Goal: Task Accomplishment & Management: Complete application form

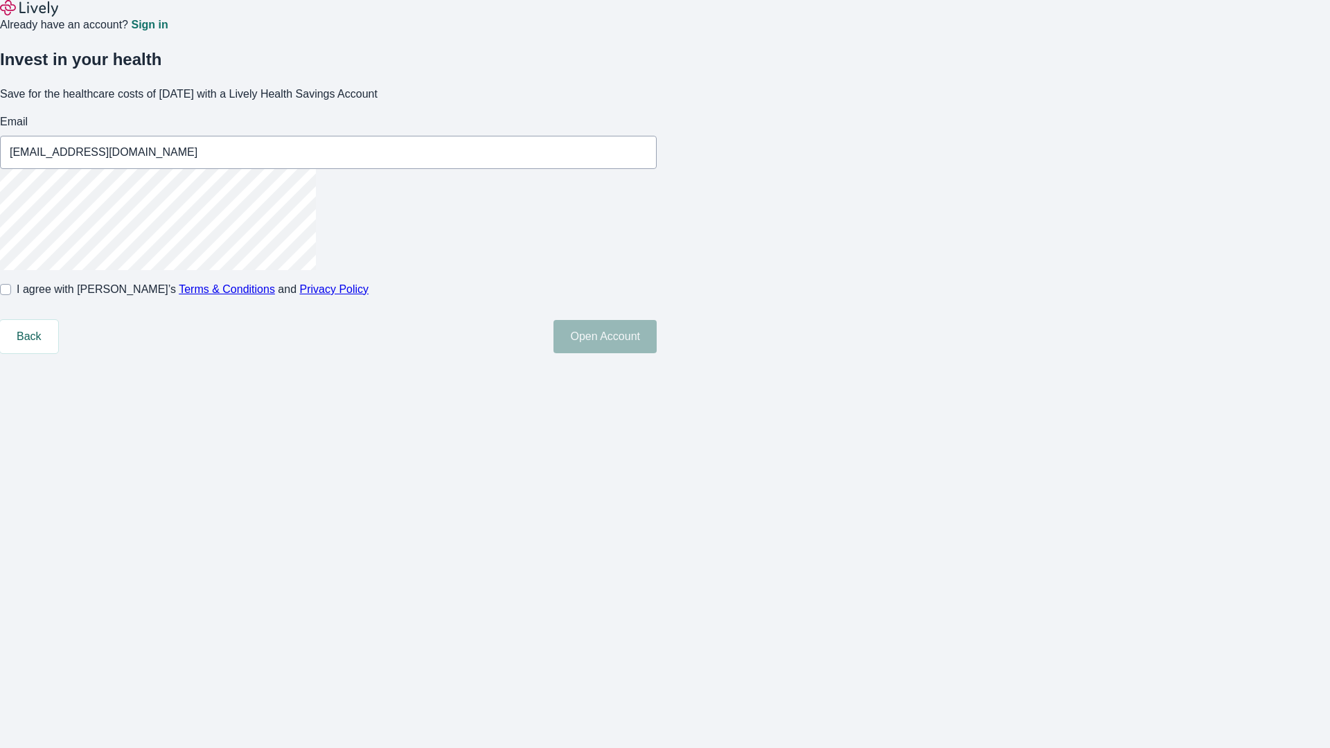
click at [11, 295] on input "I agree with Lively’s Terms & Conditions and Privacy Policy" at bounding box center [5, 289] width 11 height 11
checkbox input "true"
click at [657, 353] on button "Open Account" at bounding box center [604, 336] width 103 height 33
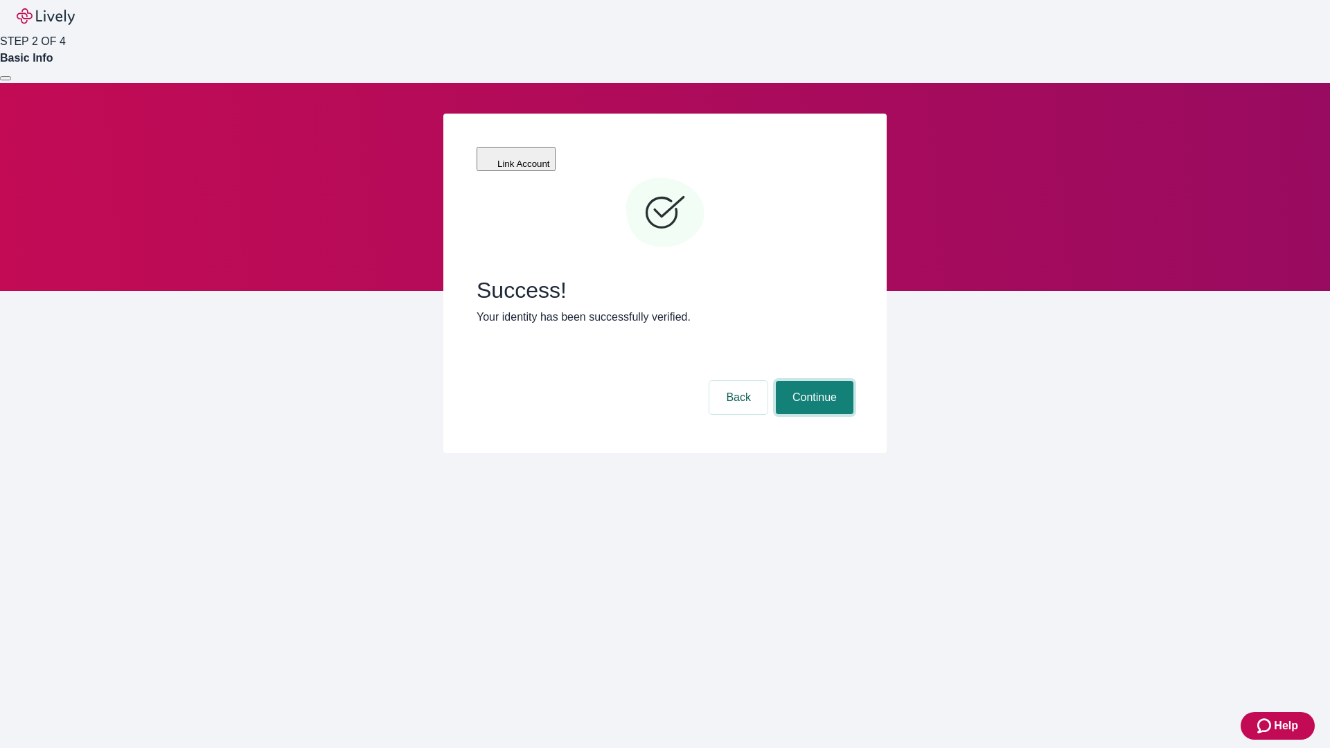
click at [813, 381] on button "Continue" at bounding box center [815, 397] width 78 height 33
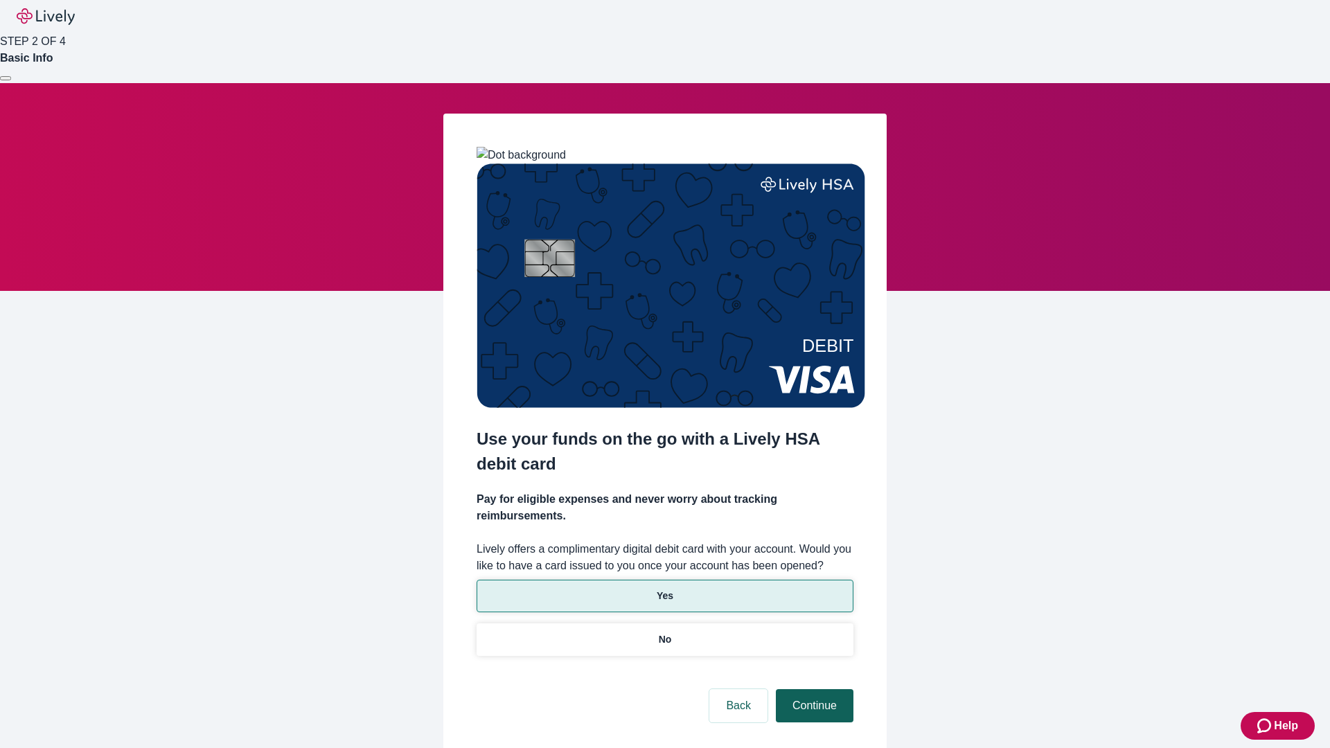
click at [664, 589] on p "Yes" at bounding box center [665, 596] width 17 height 15
click at [813, 689] on button "Continue" at bounding box center [815, 705] width 78 height 33
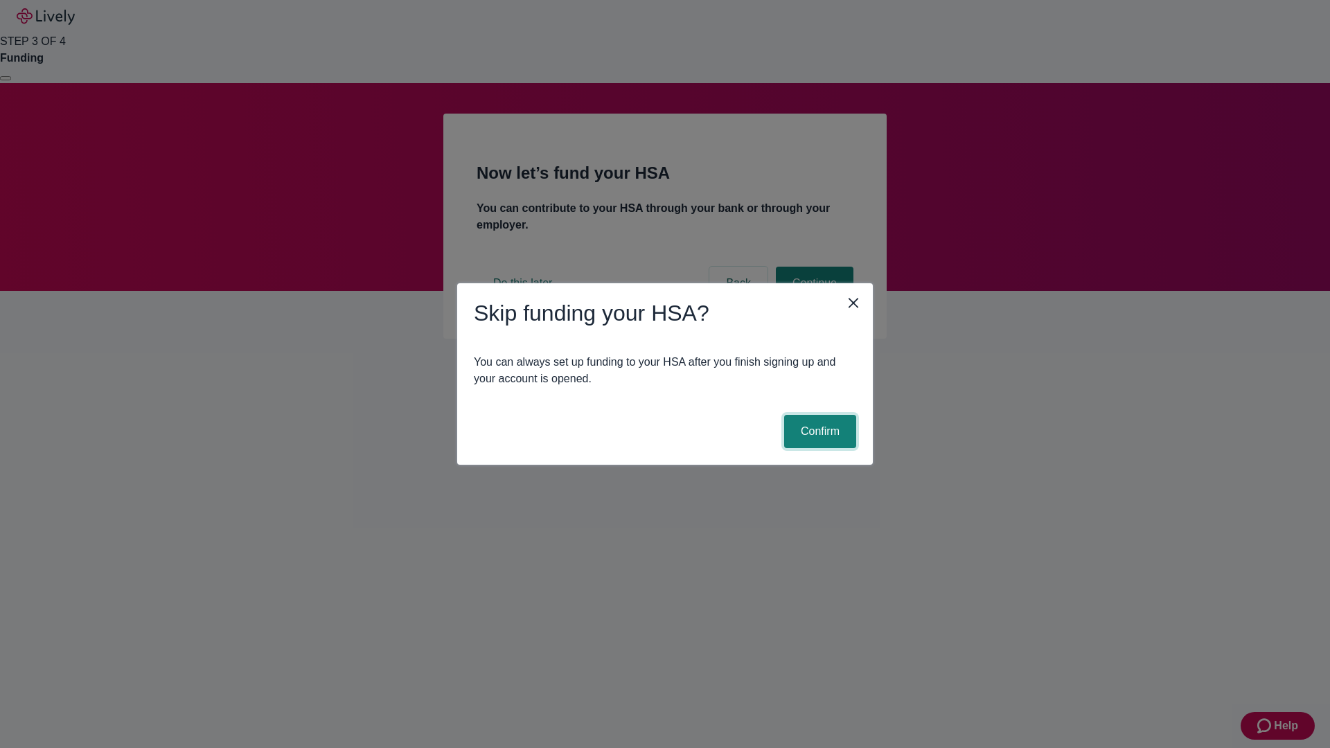
click at [818, 432] on button "Confirm" at bounding box center [820, 431] width 72 height 33
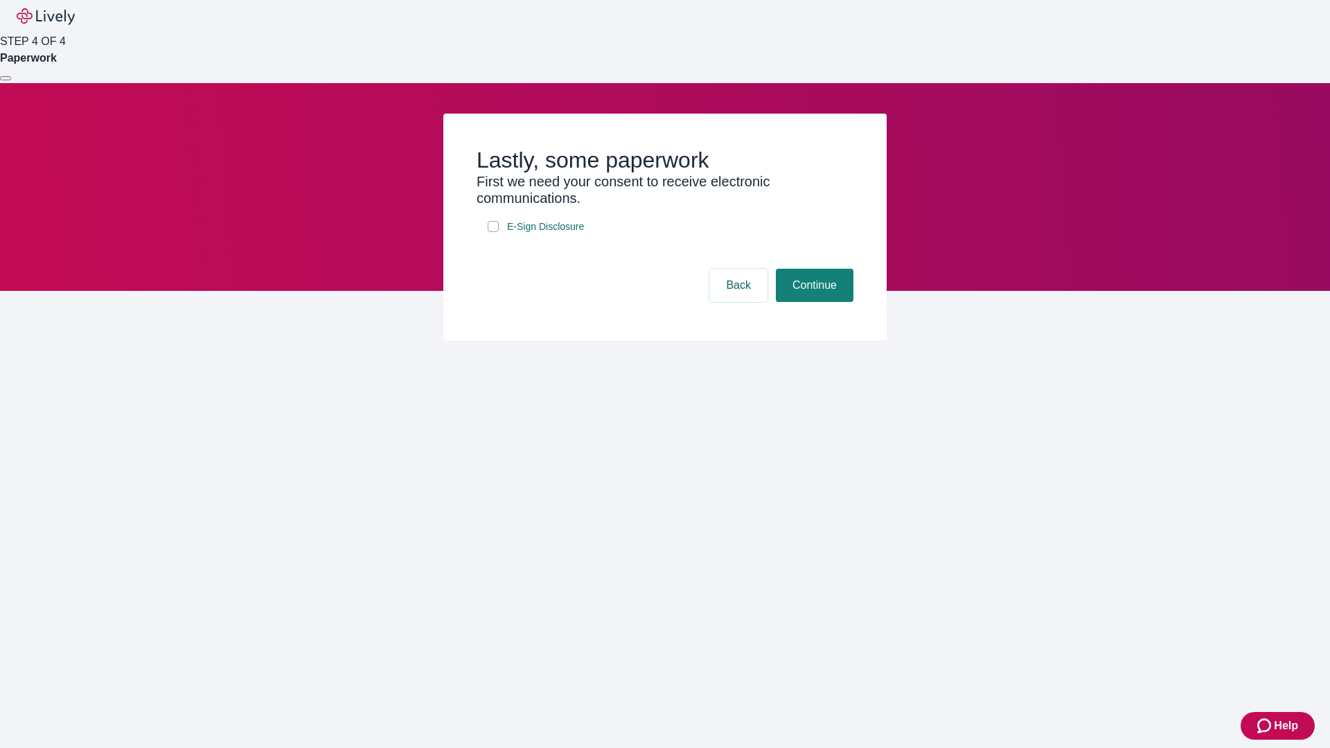
click at [493, 232] on input "E-Sign Disclosure" at bounding box center [493, 226] width 11 height 11
checkbox input "true"
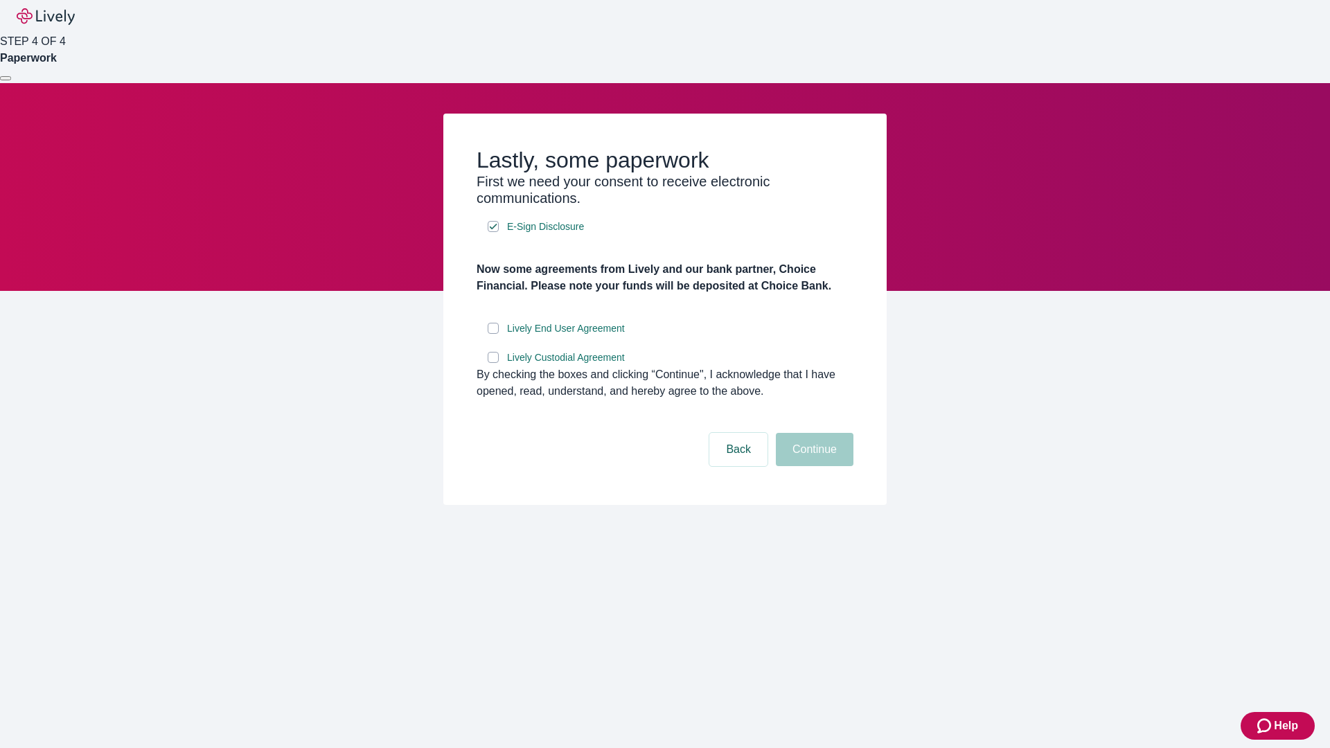
click at [493, 334] on input "Lively End User Agreement" at bounding box center [493, 328] width 11 height 11
checkbox input "true"
click at [493, 363] on input "Lively Custodial Agreement" at bounding box center [493, 357] width 11 height 11
checkbox input "true"
click at [813, 466] on button "Continue" at bounding box center [815, 449] width 78 height 33
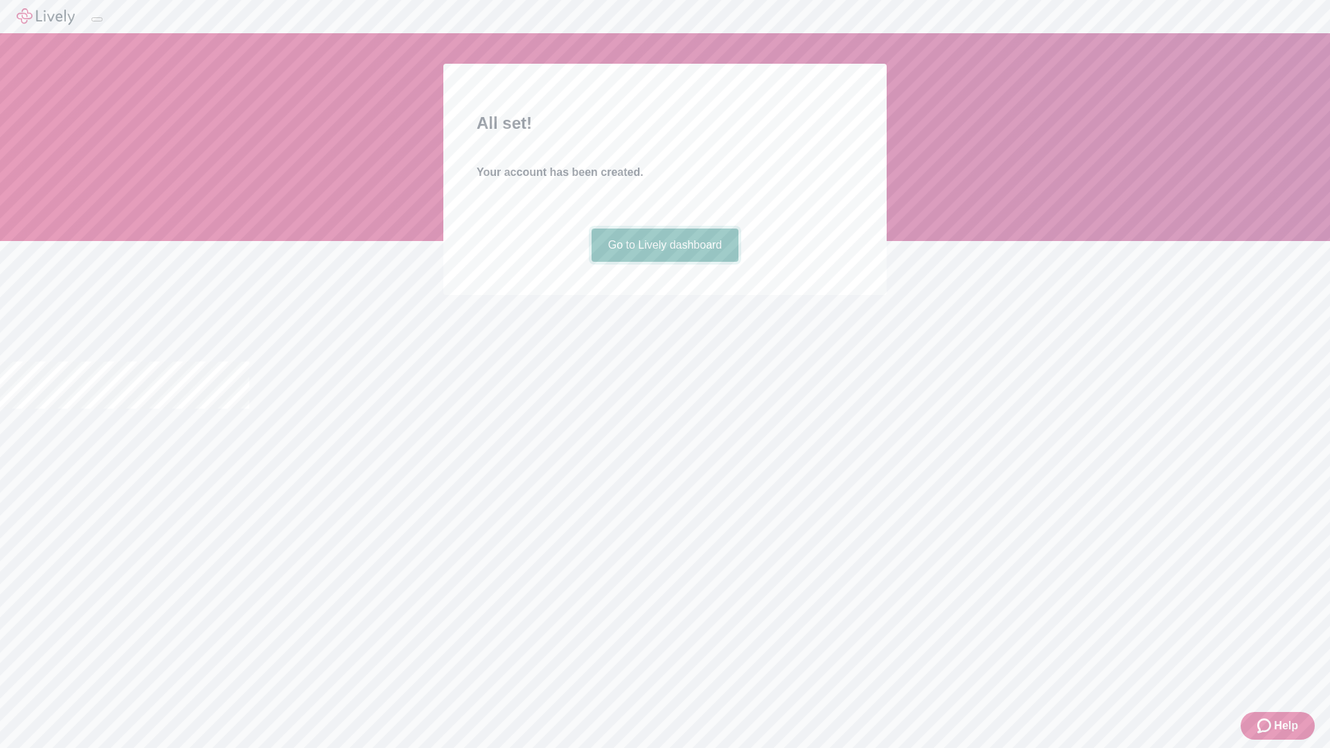
click at [664, 262] on link "Go to Lively dashboard" at bounding box center [666, 245] width 148 height 33
